Goal: Find contact information: Find contact information

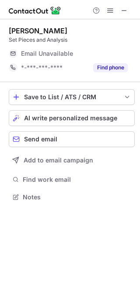
scroll to position [4, 4]
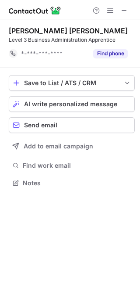
scroll to position [176, 140]
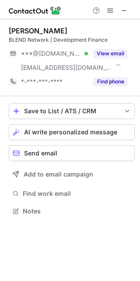
scroll to position [204, 140]
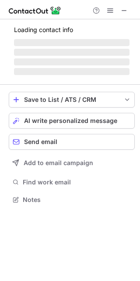
scroll to position [204, 140]
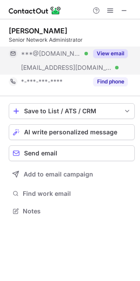
click at [118, 52] on button "View email" at bounding box center [110, 53] width 35 height 9
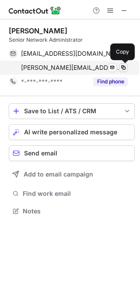
click at [126, 64] on span at bounding box center [123, 67] width 7 height 7
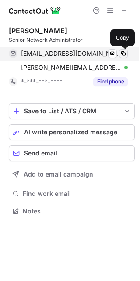
click at [124, 54] on span at bounding box center [123, 53] width 7 height 7
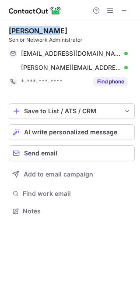
drag, startPoint x: 54, startPoint y: 25, endPoint x: 0, endPoint y: 29, distance: 53.6
click at [0, 29] on div "[PERSON_NAME] Senior Network Administrator [EMAIL_ADDRESS][DOMAIN_NAME] Verifie…" at bounding box center [70, 121] width 140 height 205
copy div "Lee Vincent"
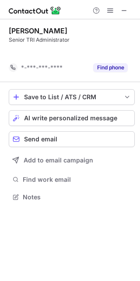
scroll to position [176, 140]
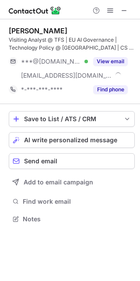
scroll to position [213, 140]
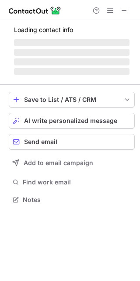
scroll to position [4, 4]
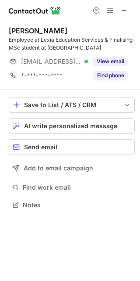
scroll to position [199, 140]
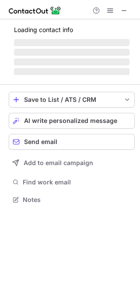
scroll to position [199, 140]
